Goal: Entertainment & Leisure: Browse casually

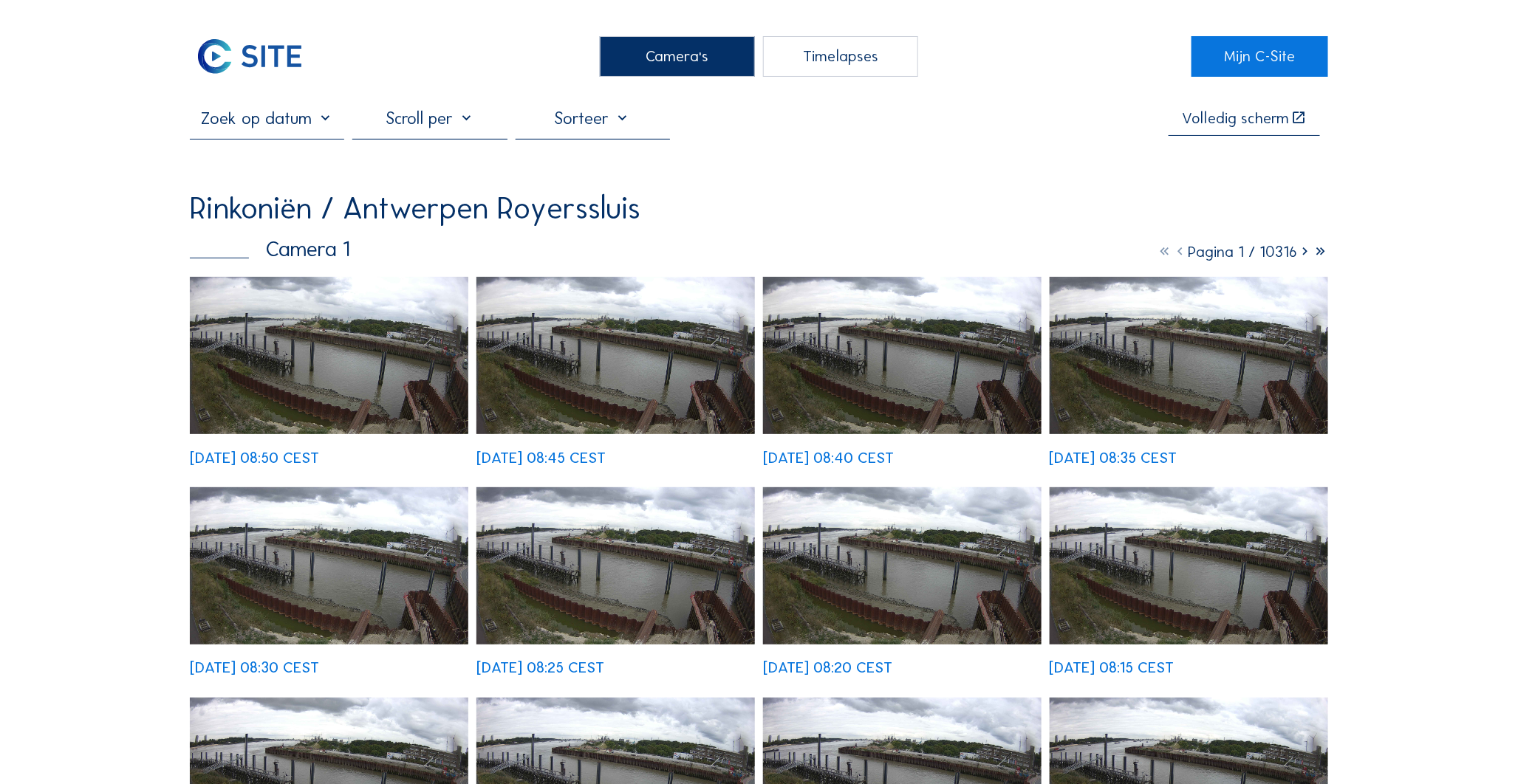
click at [658, 58] on div "Camera's" at bounding box center [677, 56] width 155 height 40
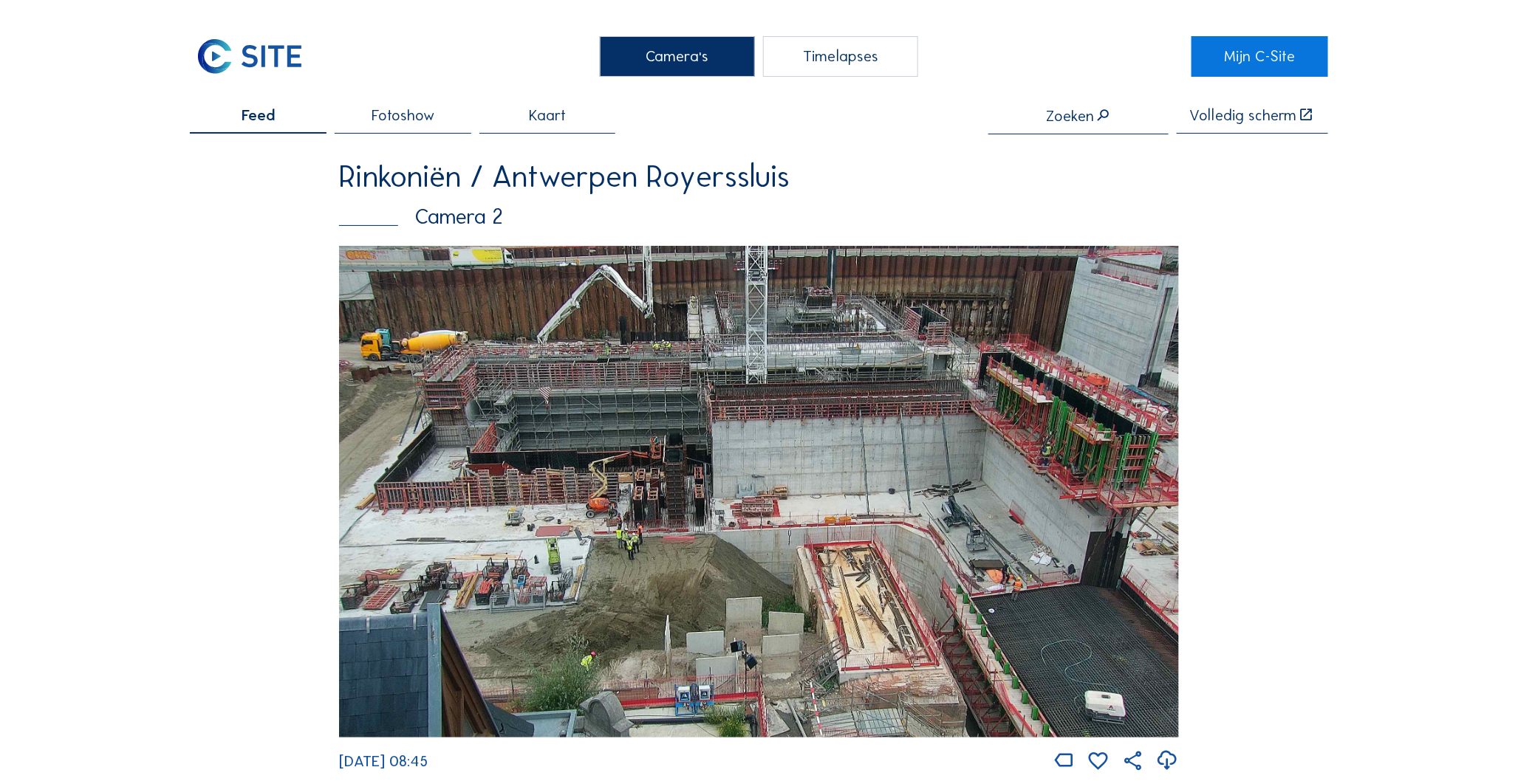
click at [962, 601] on img at bounding box center [758, 492] width 840 height 492
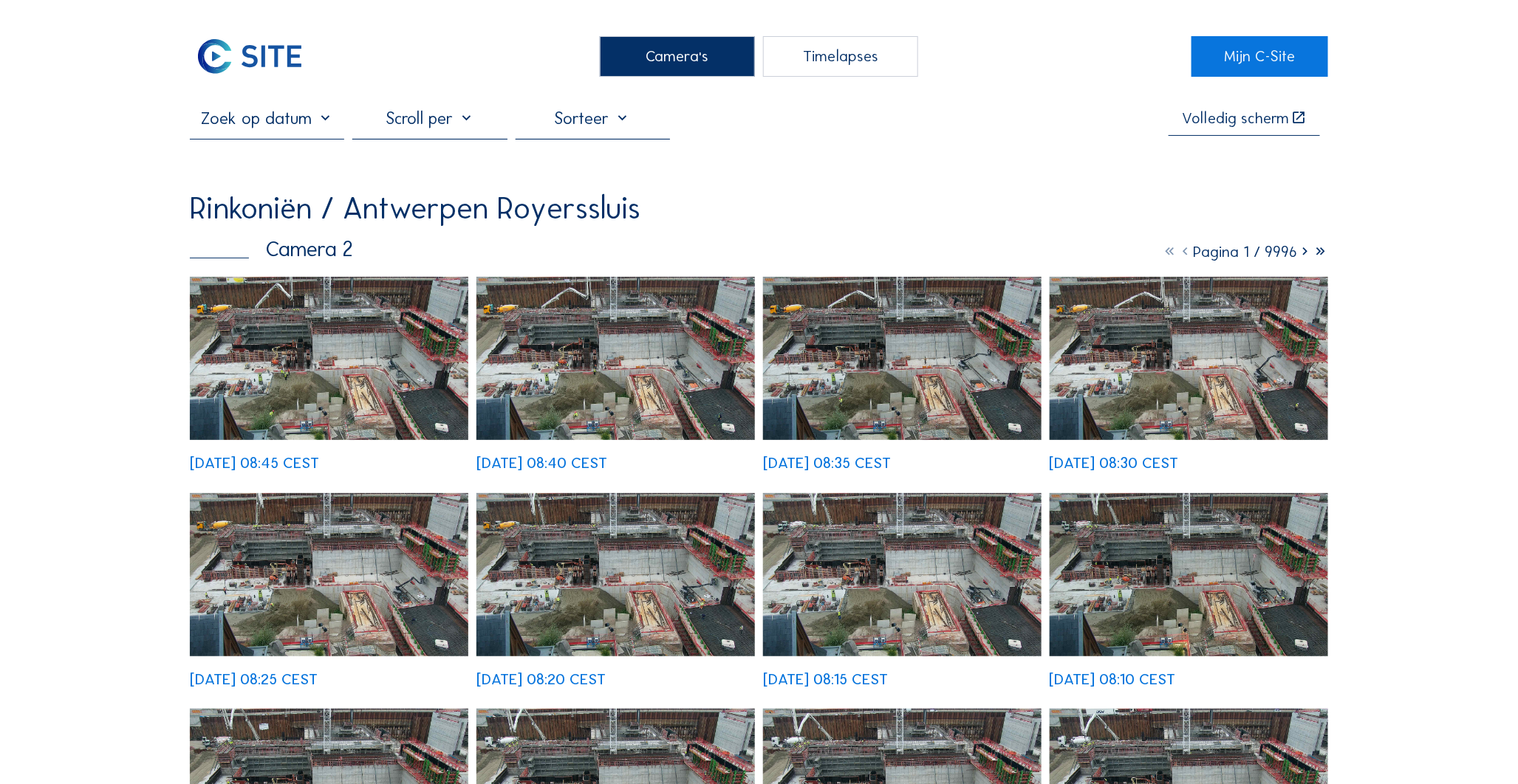
click at [365, 319] on img at bounding box center [329, 358] width 278 height 163
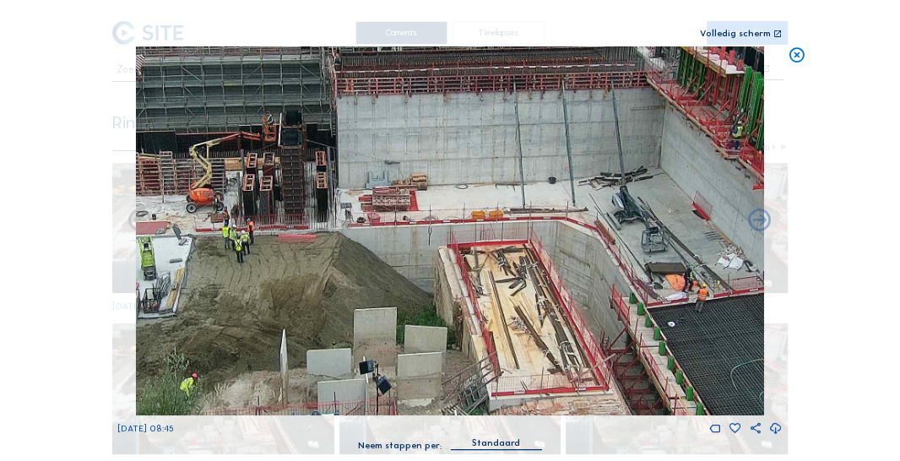
drag, startPoint x: 432, startPoint y: 255, endPoint x: 326, endPoint y: 207, distance: 116.7
click at [327, 207] on img at bounding box center [449, 230] width 629 height 369
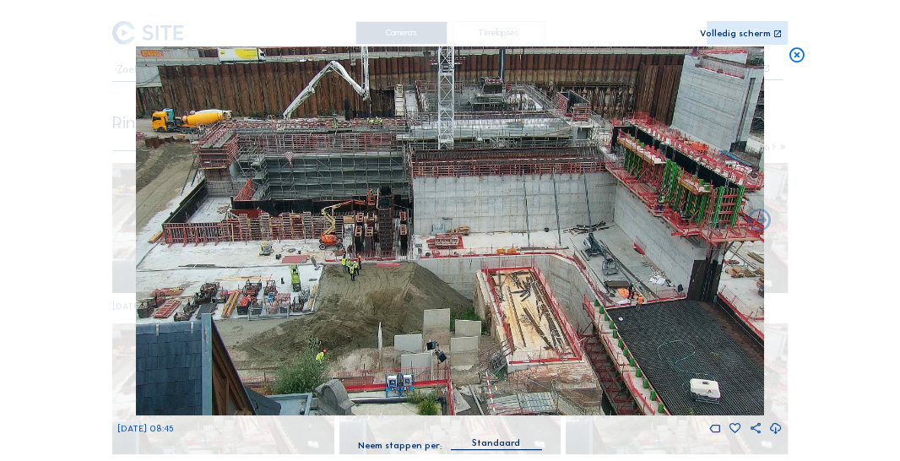
click at [261, 223] on img at bounding box center [449, 230] width 629 height 369
click at [790, 57] on icon at bounding box center [796, 55] width 18 height 19
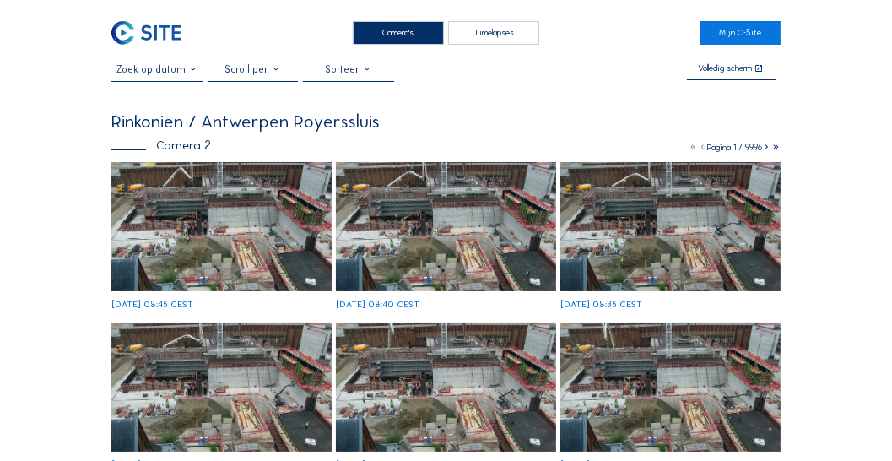
drag, startPoint x: 393, startPoint y: 37, endPoint x: 386, endPoint y: 44, distance: 10.2
click at [392, 37] on div "Camera's" at bounding box center [398, 33] width 91 height 24
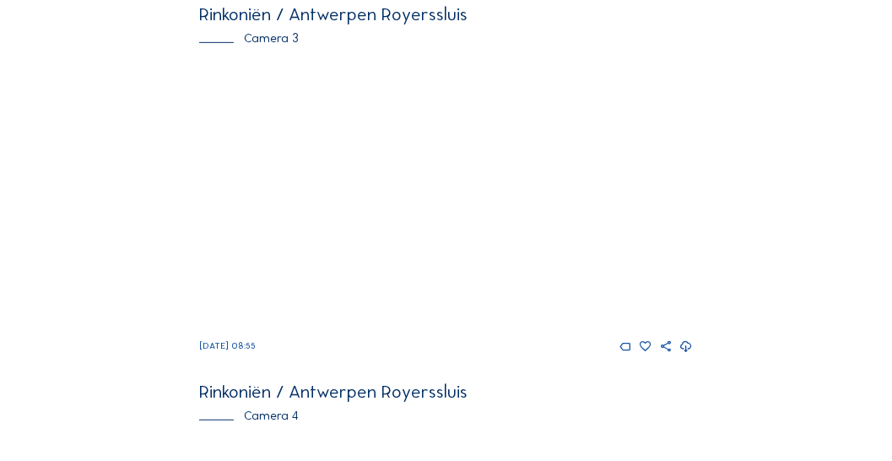
scroll to position [1250, 0]
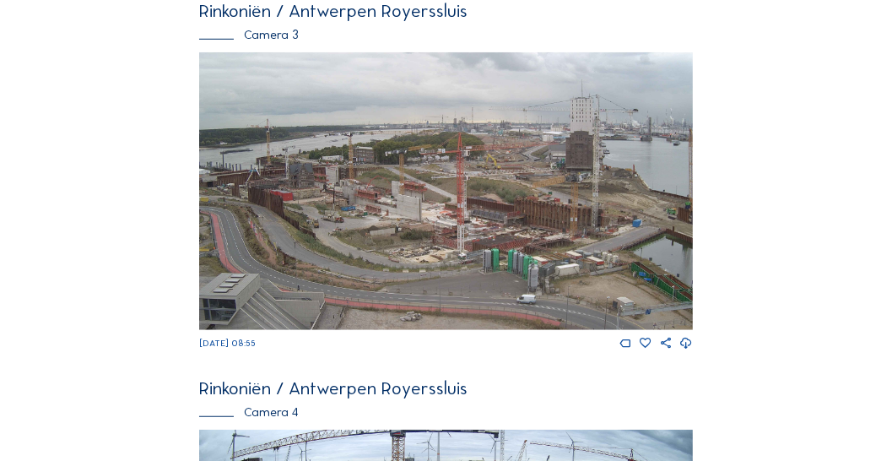
click at [469, 218] on img at bounding box center [446, 191] width 494 height 278
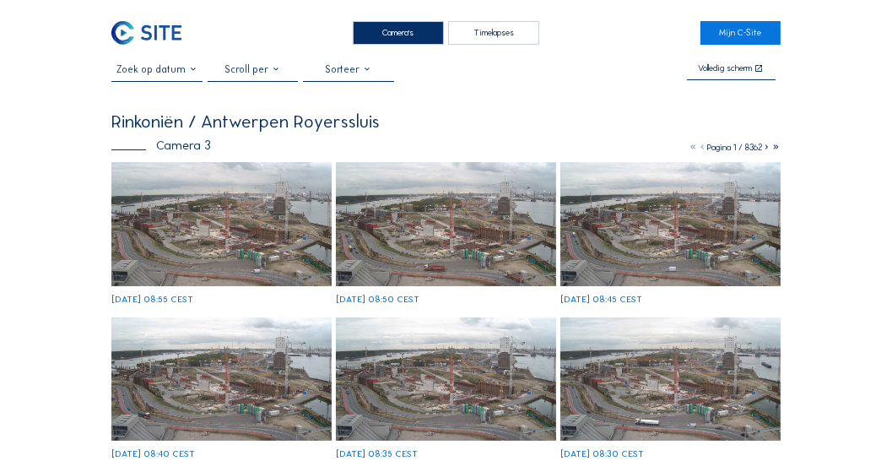
click at [261, 197] on img at bounding box center [221, 224] width 220 height 124
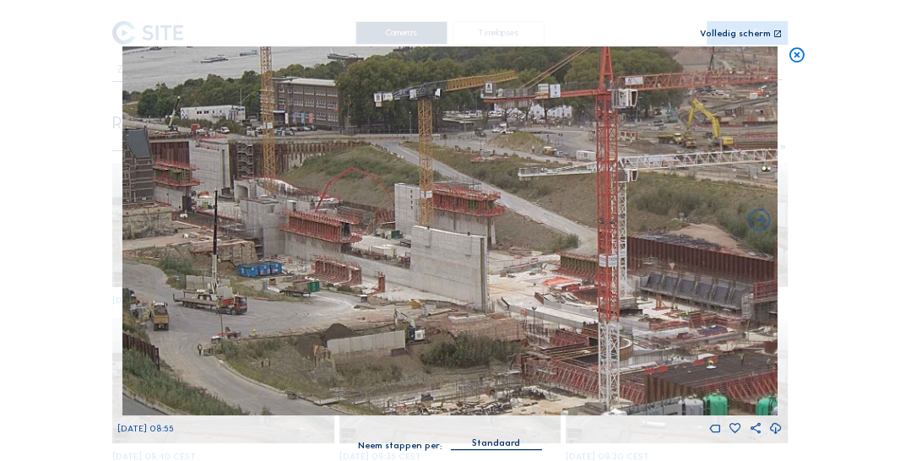
drag, startPoint x: 457, startPoint y: 268, endPoint x: 392, endPoint y: 243, distance: 68.6
click at [392, 243] on img at bounding box center [450, 230] width 656 height 369
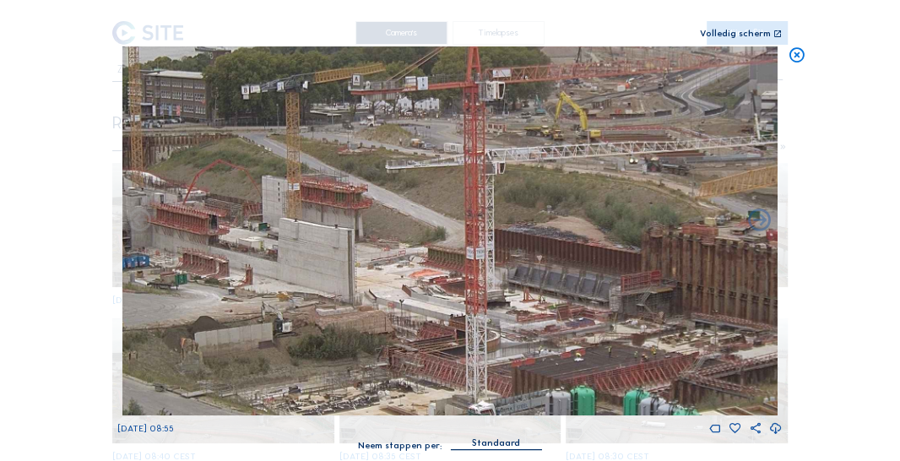
drag, startPoint x: 559, startPoint y: 314, endPoint x: 427, endPoint y: 306, distance: 132.7
click at [427, 306] on img at bounding box center [450, 230] width 656 height 369
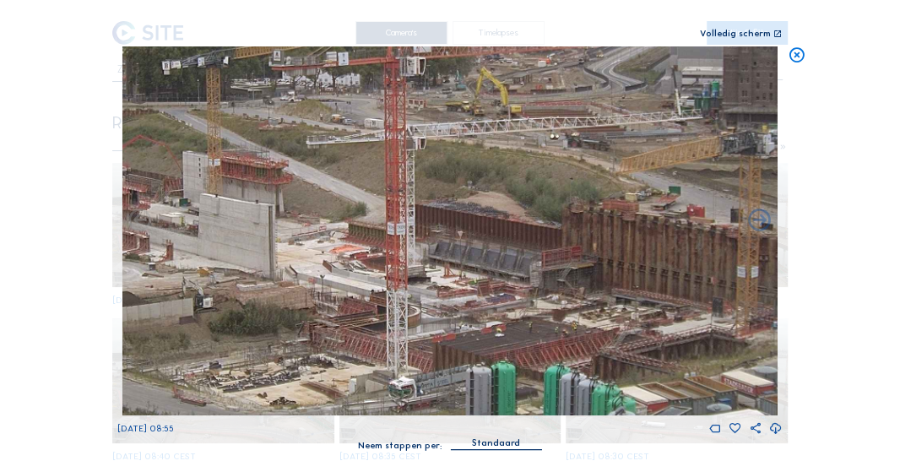
drag, startPoint x: 616, startPoint y: 368, endPoint x: 539, endPoint y: 345, distance: 80.1
click at [539, 345] on img at bounding box center [450, 230] width 656 height 369
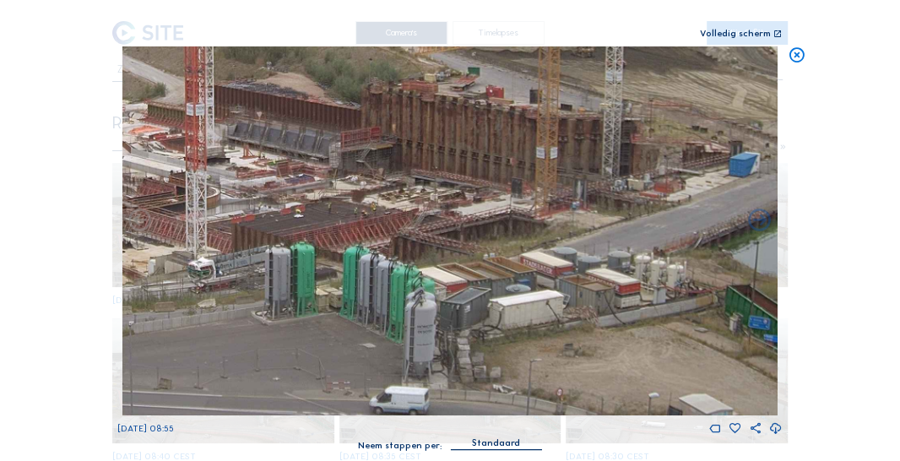
drag, startPoint x: 541, startPoint y: 280, endPoint x: 501, endPoint y: 265, distance: 42.5
click at [501, 265] on img at bounding box center [450, 230] width 656 height 369
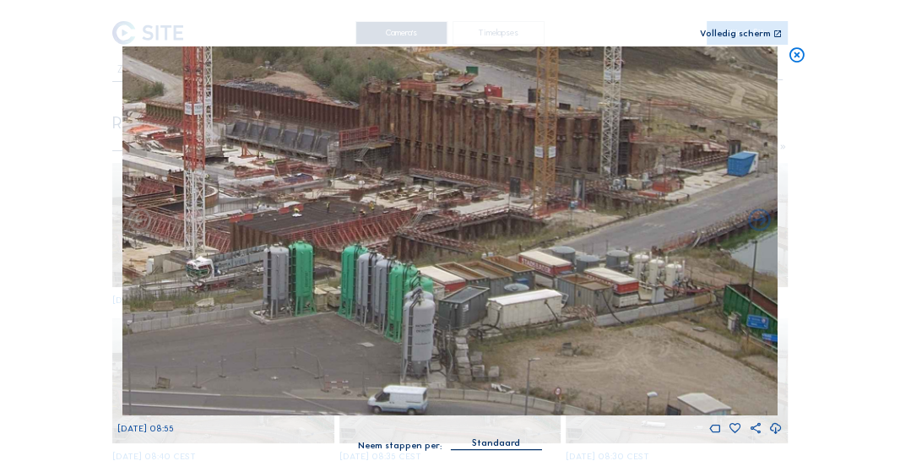
drag, startPoint x: 493, startPoint y: 257, endPoint x: 508, endPoint y: 303, distance: 48.0
click at [508, 303] on img at bounding box center [450, 230] width 656 height 369
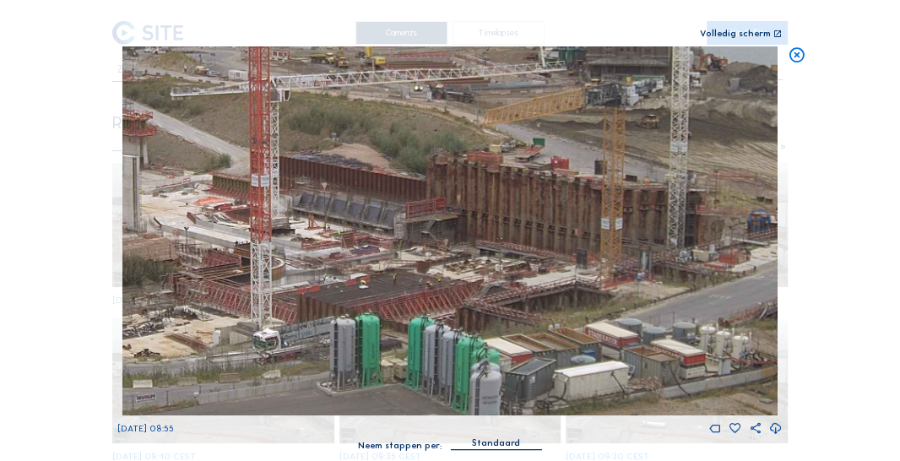
drag, startPoint x: 435, startPoint y: 251, endPoint x: 405, endPoint y: 277, distance: 38.9
click at [517, 281] on img at bounding box center [450, 230] width 656 height 369
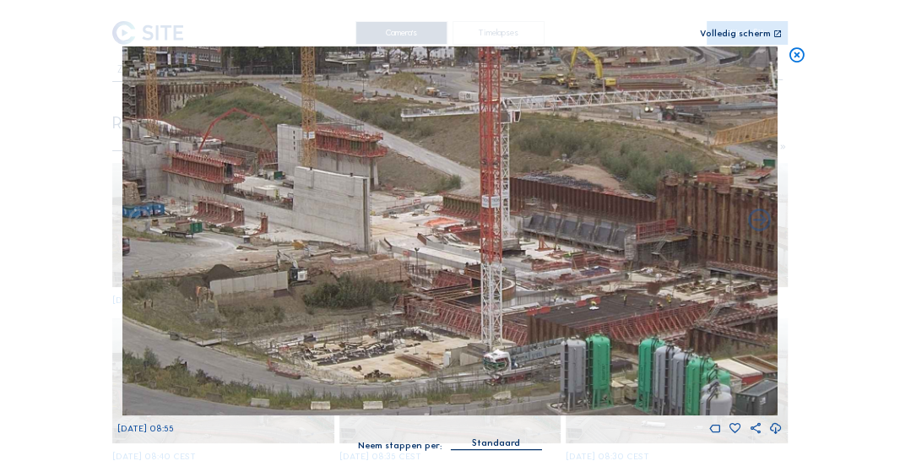
drag, startPoint x: 345, startPoint y: 272, endPoint x: 493, endPoint y: 283, distance: 148.1
click at [493, 283] on img at bounding box center [450, 230] width 656 height 369
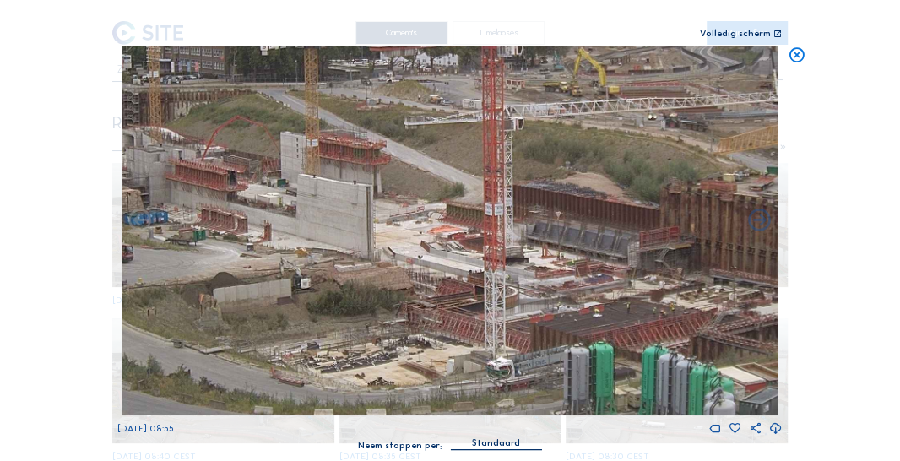
click at [372, 282] on img at bounding box center [450, 230] width 656 height 369
click at [798, 61] on icon at bounding box center [796, 55] width 18 height 19
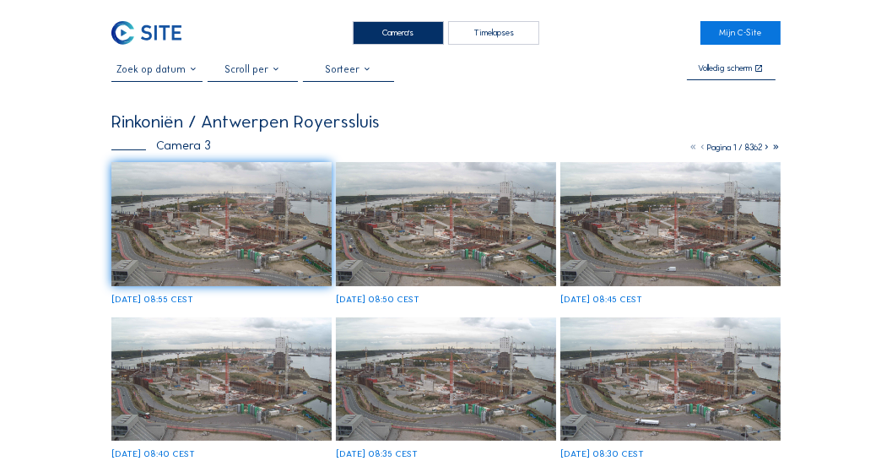
click at [386, 27] on div "Camera's" at bounding box center [398, 33] width 91 height 24
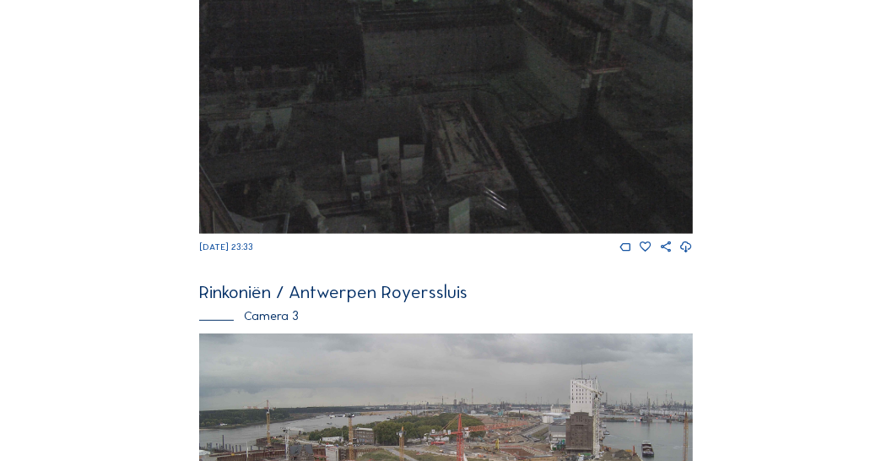
scroll to position [1250, 0]
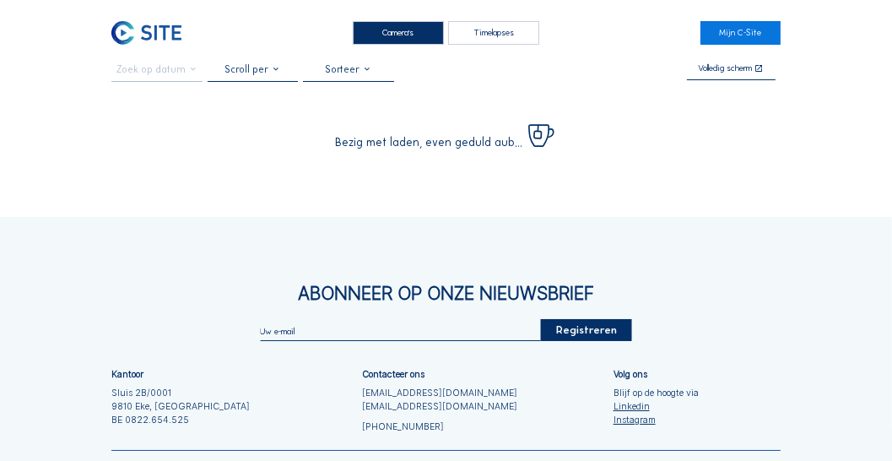
click at [403, 32] on div "Camera's" at bounding box center [398, 33] width 91 height 24
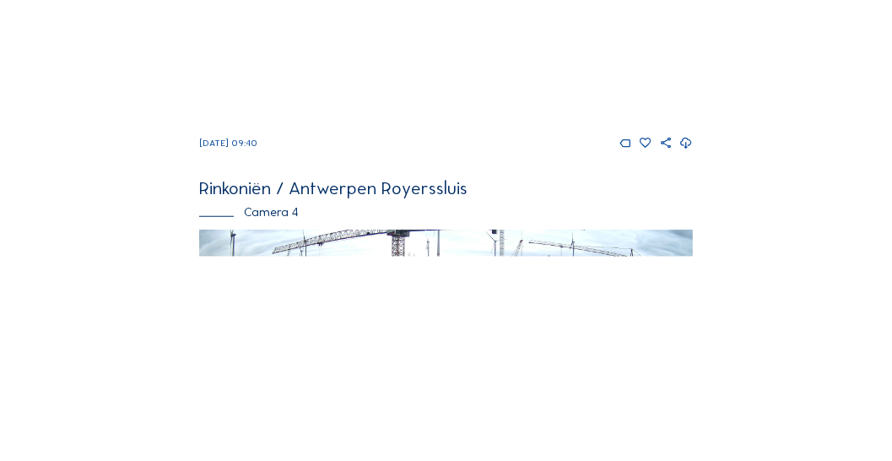
scroll to position [1395, 0]
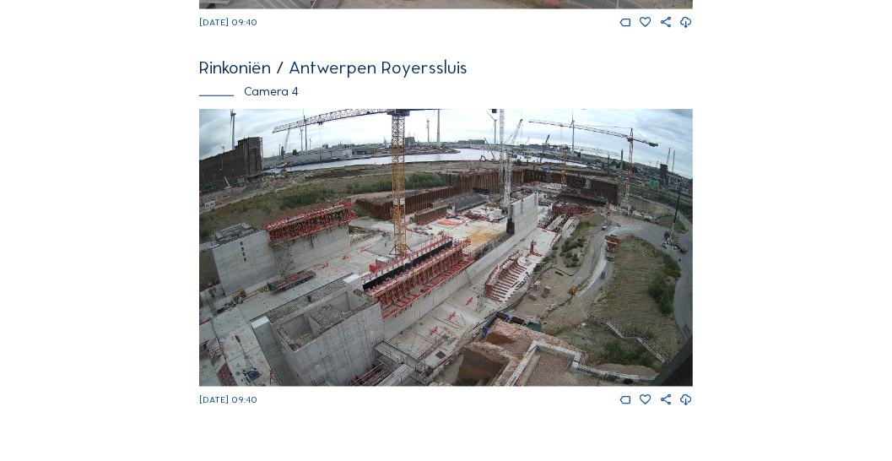
scroll to position [1587, 0]
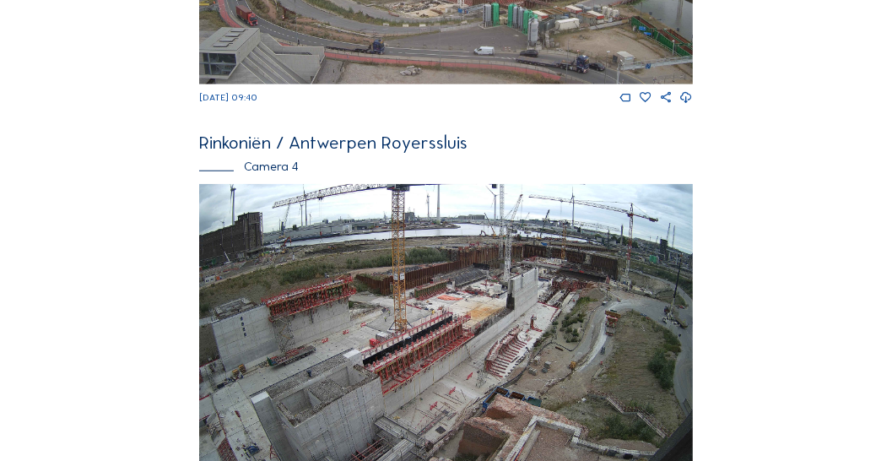
scroll to position [1443, 0]
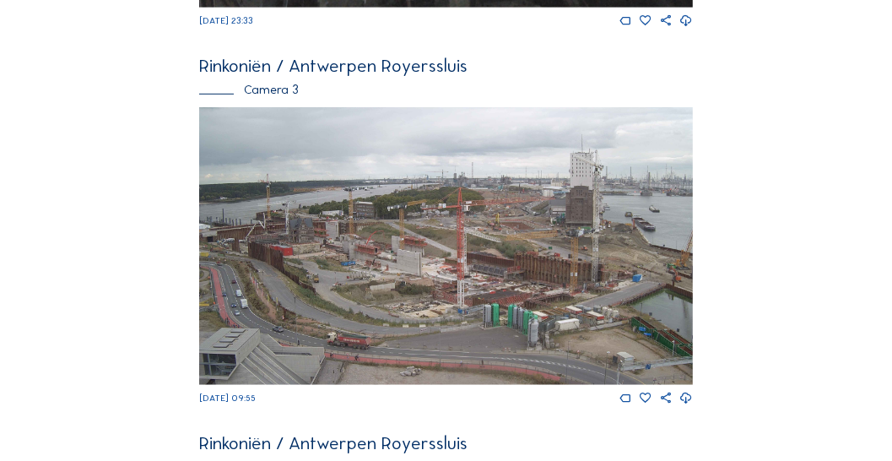
scroll to position [1197, 0]
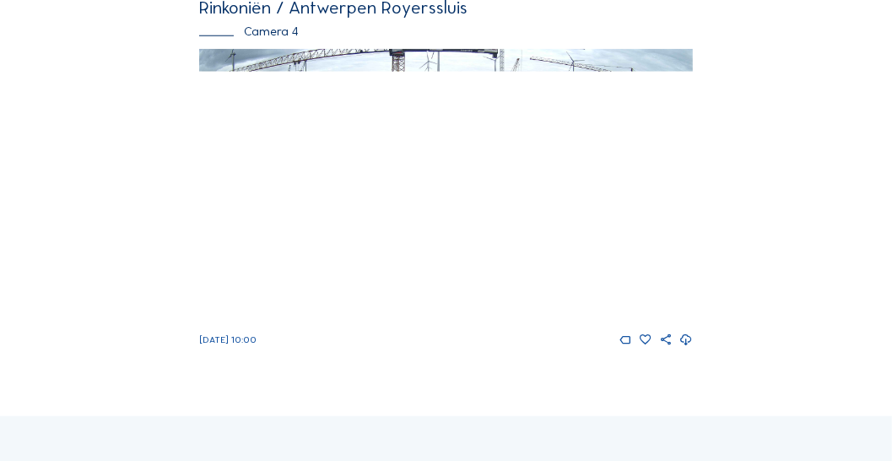
scroll to position [1534, 0]
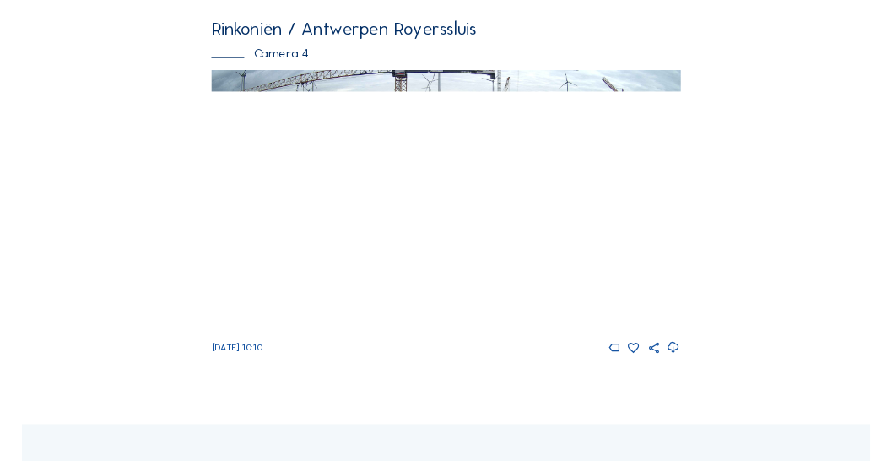
scroll to position [1635, 0]
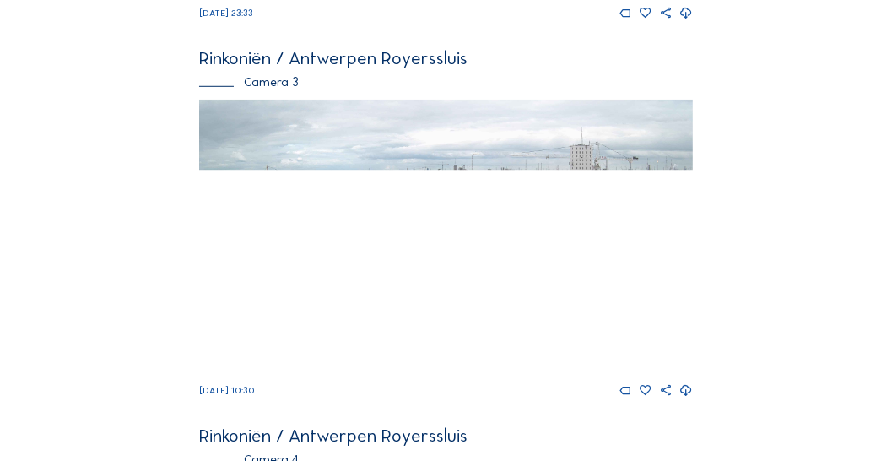
scroll to position [1202, 0]
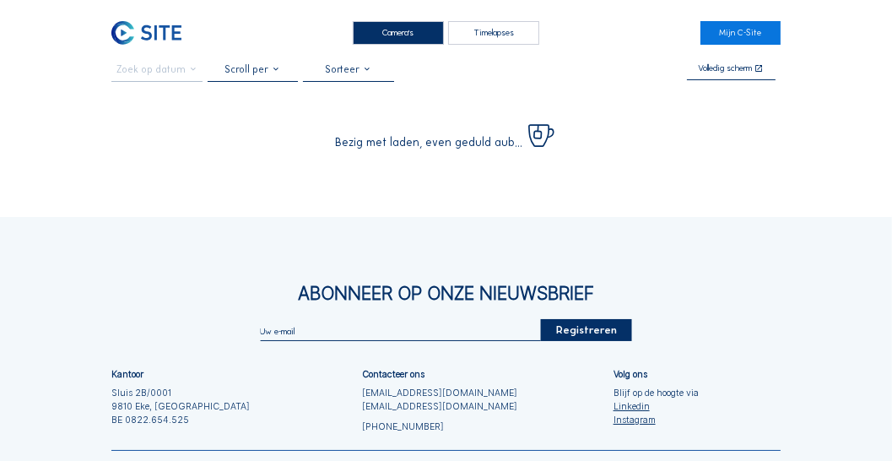
drag, startPoint x: 420, startPoint y: 32, endPoint x: 319, endPoint y: 57, distance: 104.2
click at [419, 32] on div "Camera's" at bounding box center [398, 33] width 91 height 24
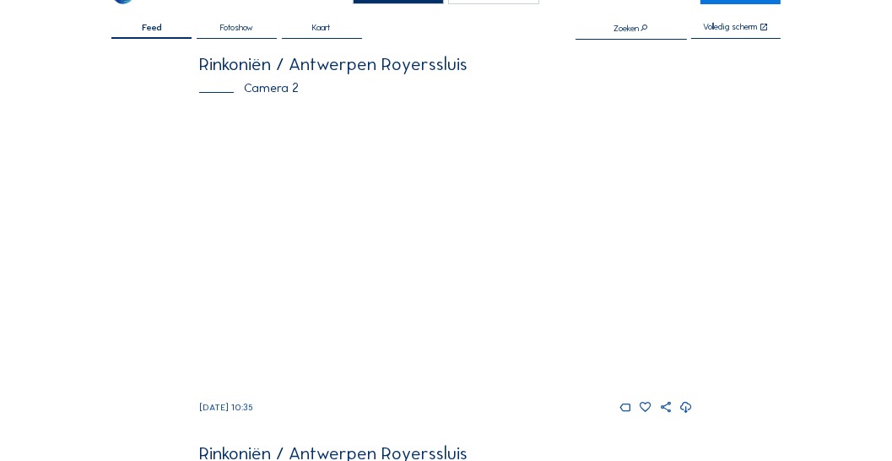
scroll to position [96, 0]
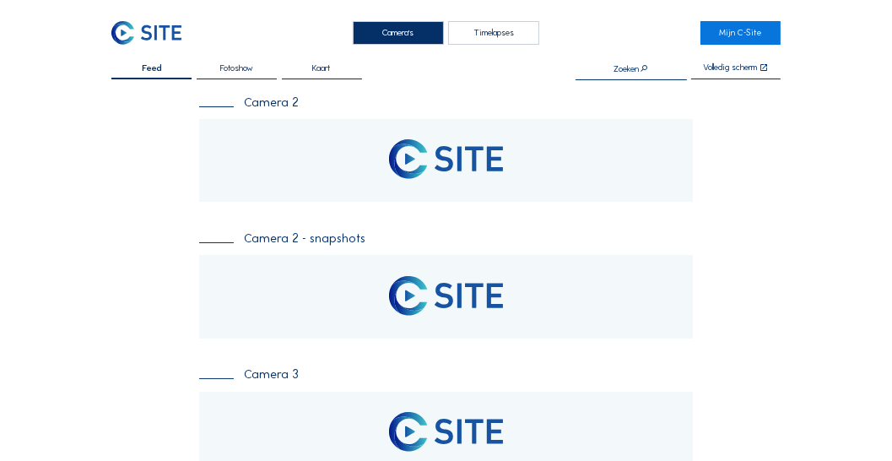
click at [388, 30] on div "Camera's" at bounding box center [398, 33] width 91 height 24
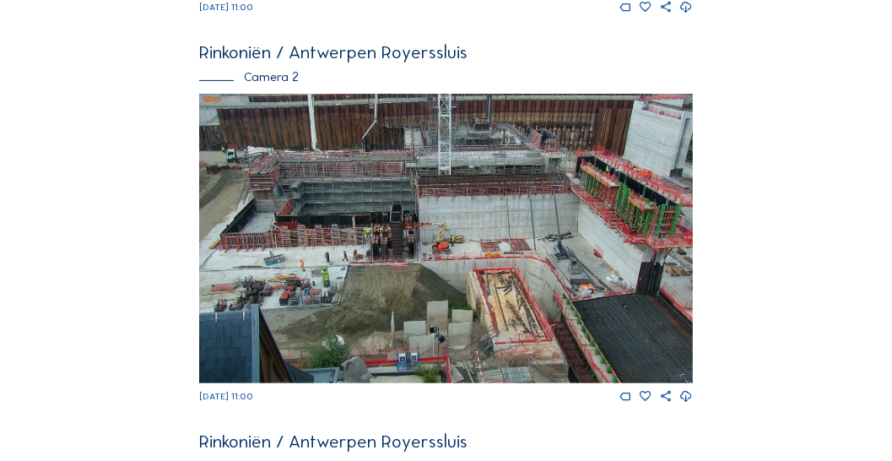
scroll to position [478, 0]
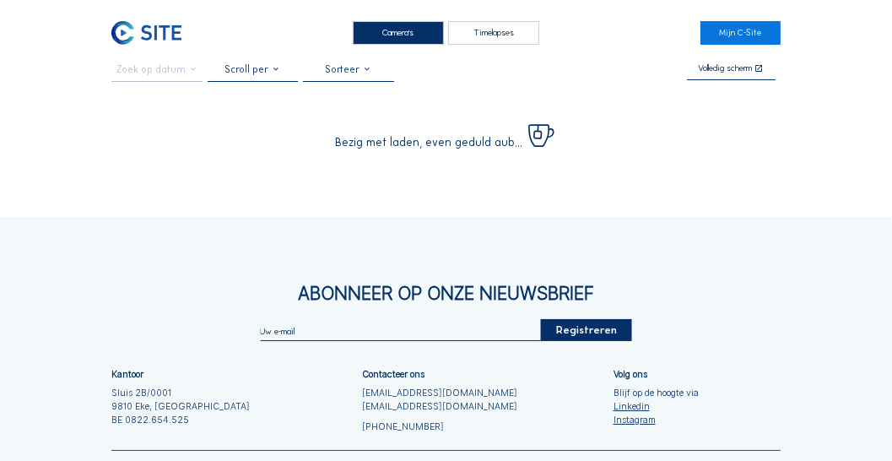
click at [405, 34] on div "Camera's" at bounding box center [398, 33] width 91 height 24
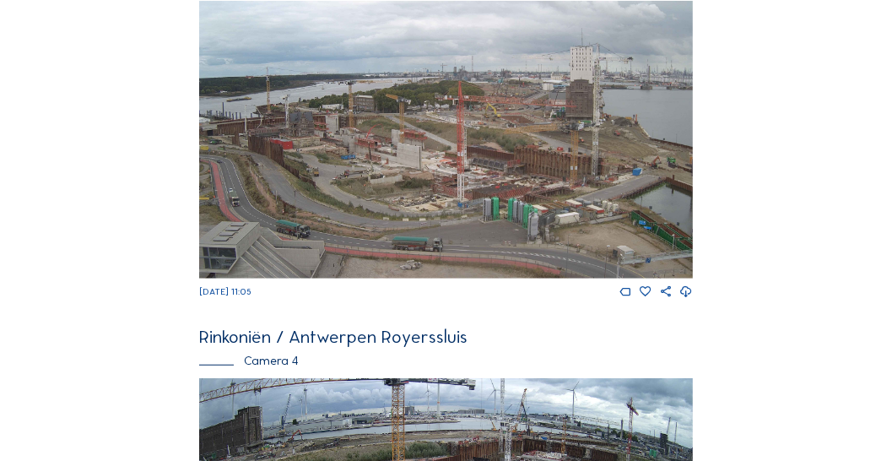
scroll to position [1298, 0]
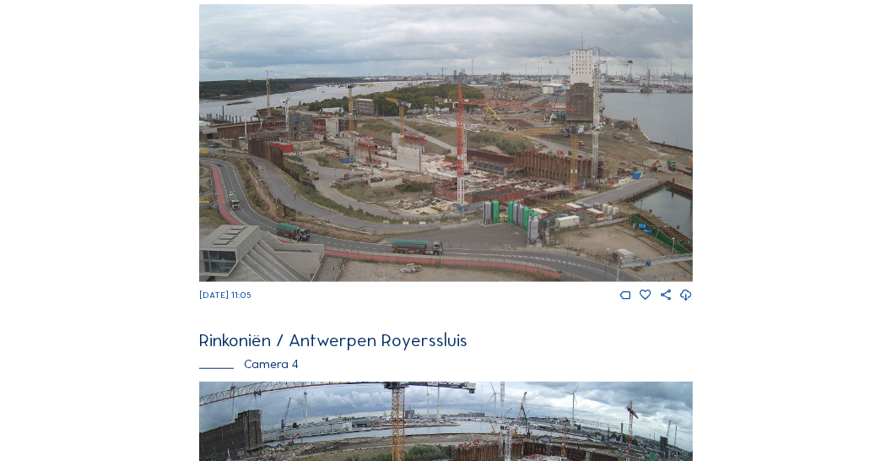
click at [376, 155] on img at bounding box center [446, 143] width 494 height 278
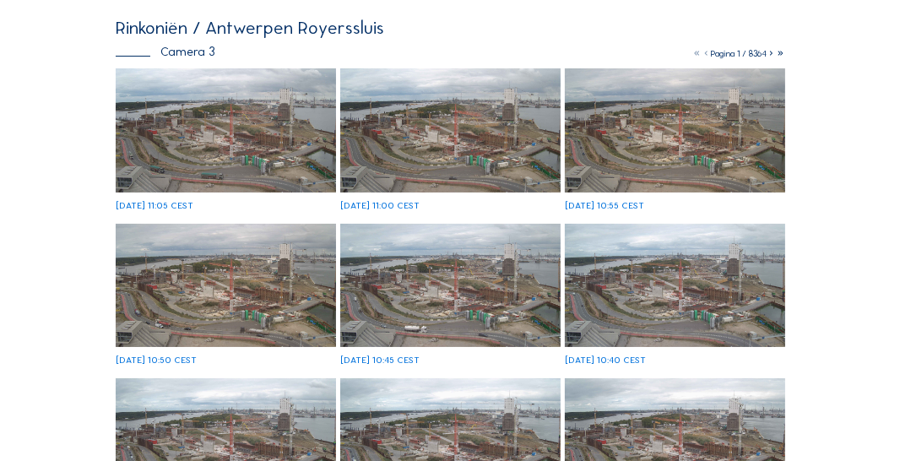
scroll to position [75, 0]
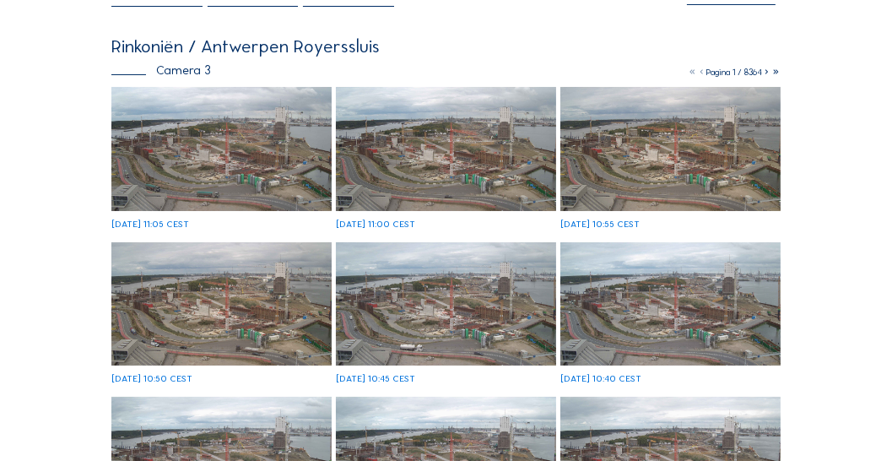
click at [256, 133] on img at bounding box center [221, 149] width 220 height 124
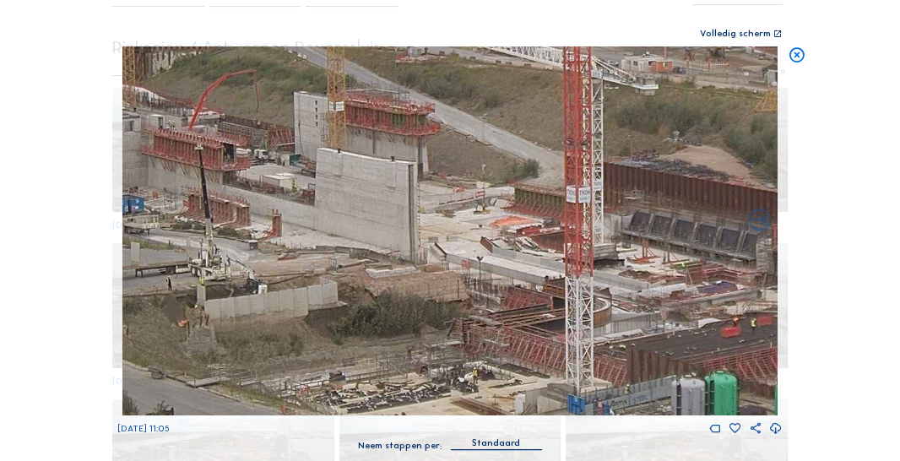
drag, startPoint x: 472, startPoint y: 252, endPoint x: 403, endPoint y: 285, distance: 76.6
click at [403, 285] on img at bounding box center [450, 230] width 656 height 369
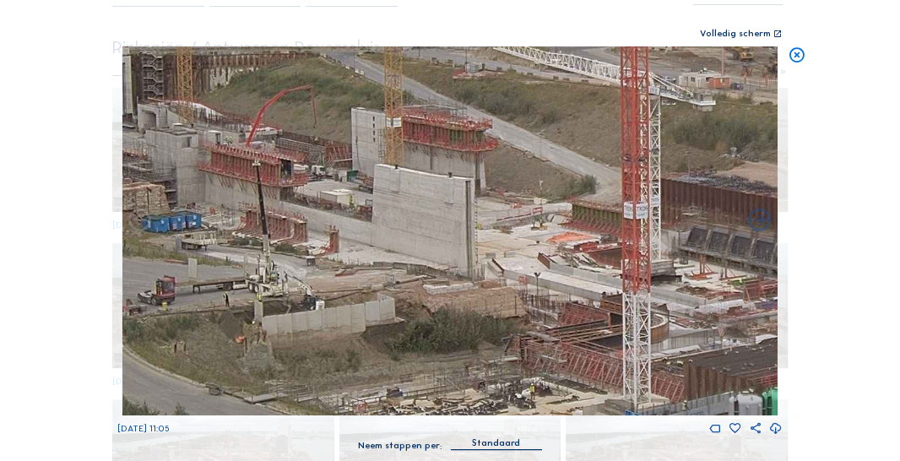
drag, startPoint x: 289, startPoint y: 273, endPoint x: 347, endPoint y: 289, distance: 59.4
click at [347, 289] on img at bounding box center [450, 230] width 656 height 369
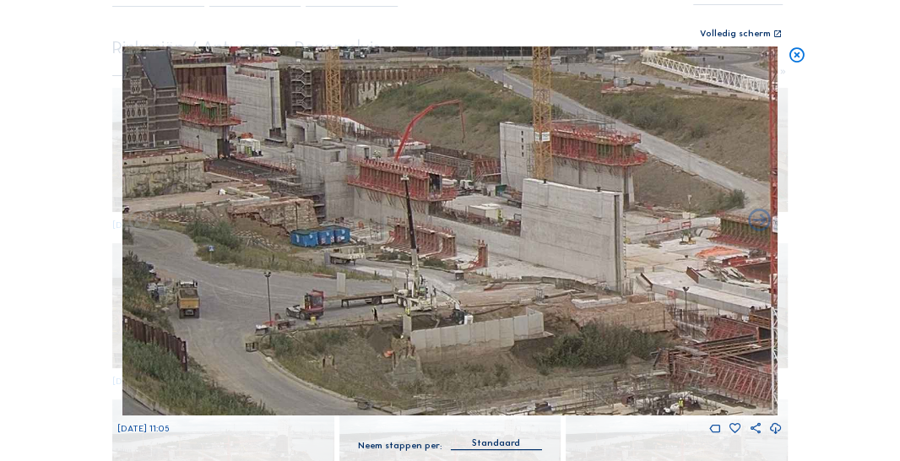
drag, startPoint x: 284, startPoint y: 265, endPoint x: 433, endPoint y: 279, distance: 149.2
click at [433, 279] on img at bounding box center [450, 230] width 656 height 369
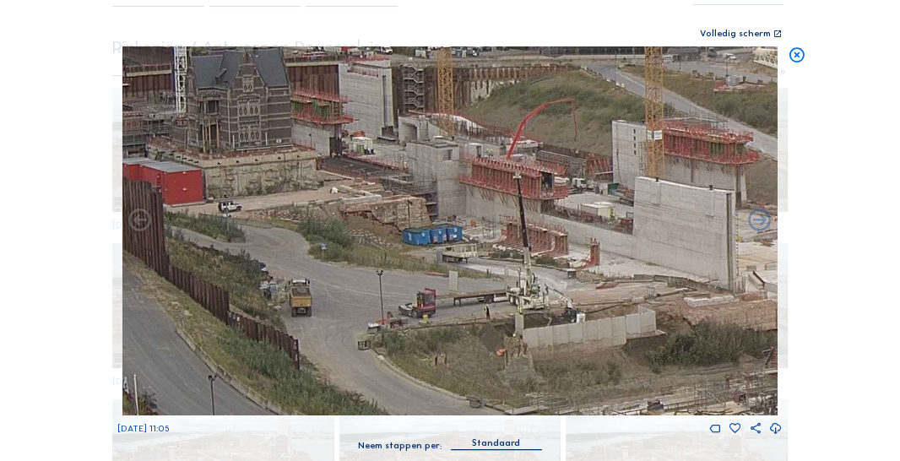
drag, startPoint x: 361, startPoint y: 263, endPoint x: 381, endPoint y: 263, distance: 19.4
click at [381, 263] on img at bounding box center [450, 230] width 656 height 369
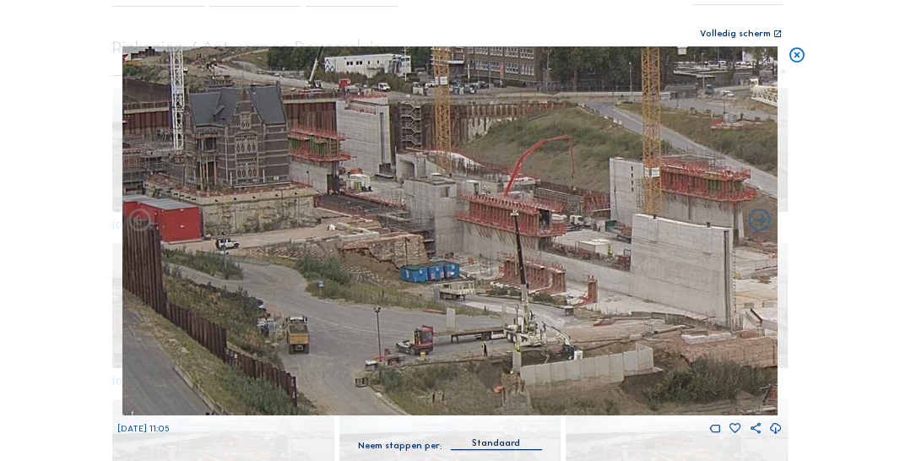
drag, startPoint x: 291, startPoint y: 209, endPoint x: 289, endPoint y: 246, distance: 37.2
click at [289, 246] on img at bounding box center [450, 230] width 656 height 369
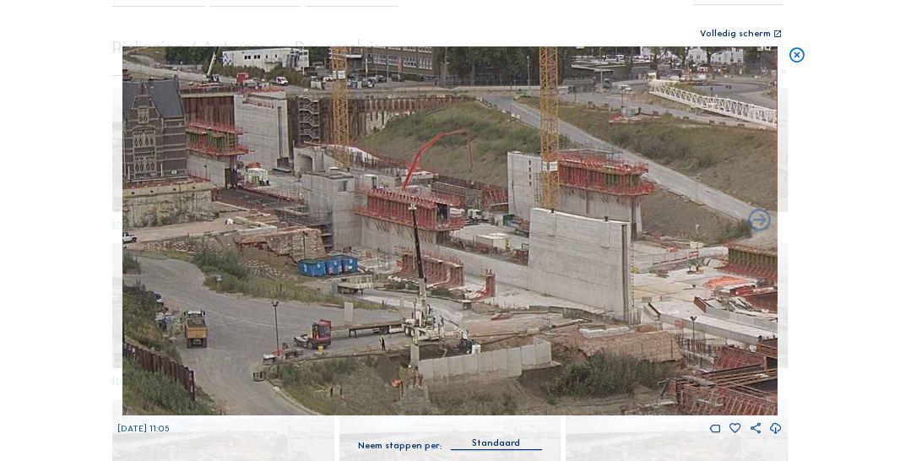
drag, startPoint x: 422, startPoint y: 251, endPoint x: 320, endPoint y: 246, distance: 102.2
click at [320, 246] on img at bounding box center [450, 230] width 656 height 369
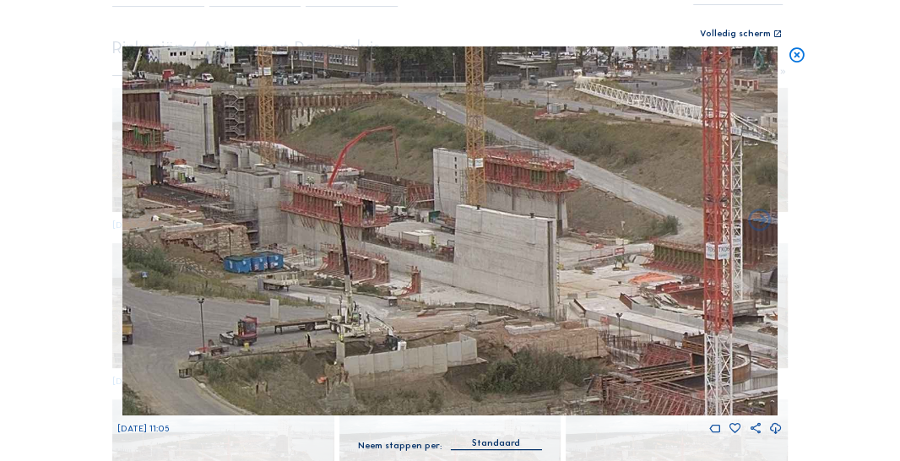
drag, startPoint x: 230, startPoint y: 243, endPoint x: 195, endPoint y: 237, distance: 35.1
click at [164, 236] on img at bounding box center [450, 230] width 656 height 369
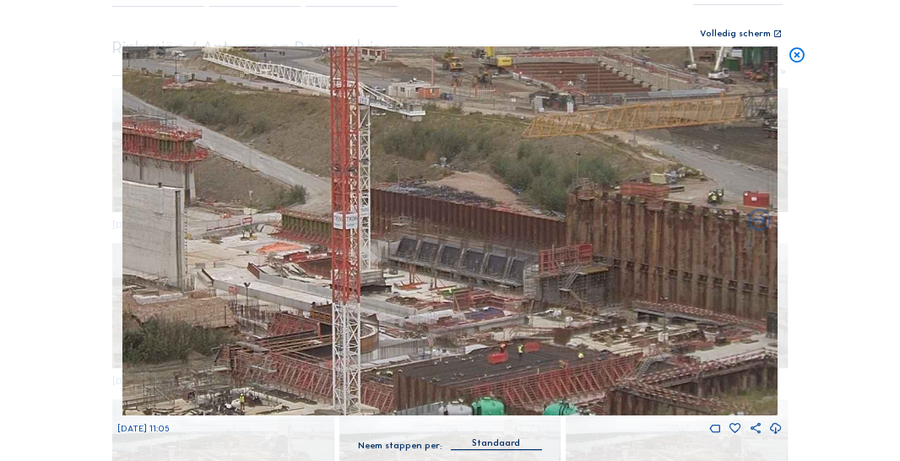
drag, startPoint x: 503, startPoint y: 257, endPoint x: 213, endPoint y: 235, distance: 290.3
click at [213, 235] on img at bounding box center [450, 230] width 656 height 369
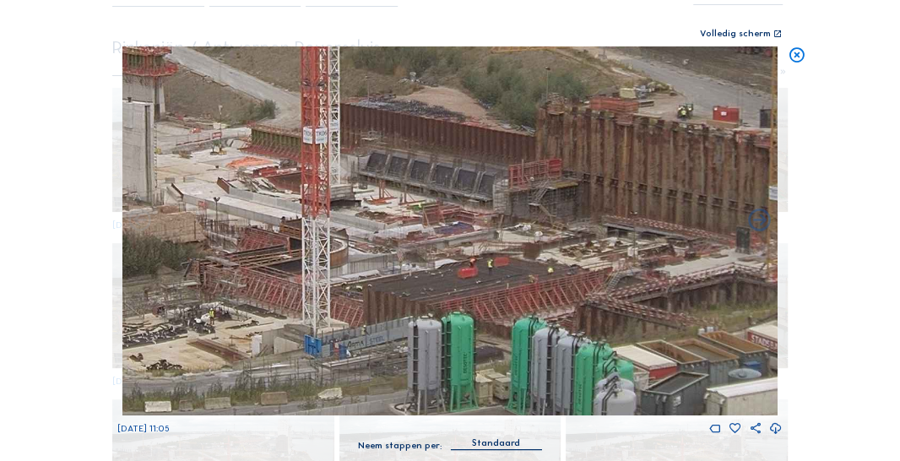
drag, startPoint x: 380, startPoint y: 342, endPoint x: 349, endPoint y: 256, distance: 91.3
click at [349, 256] on img at bounding box center [450, 230] width 656 height 369
